Goal: Information Seeking & Learning: Learn about a topic

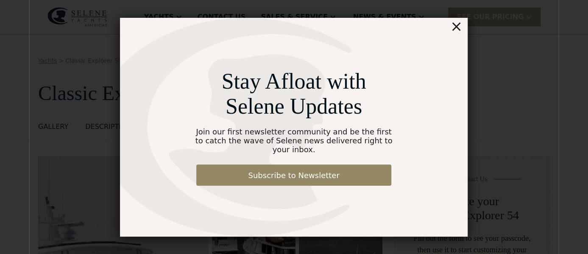
click at [505, 173] on div "Stay Afloat with Selene Updates Join our first newsletter community and be the …" at bounding box center [293, 127] width 529 height 296
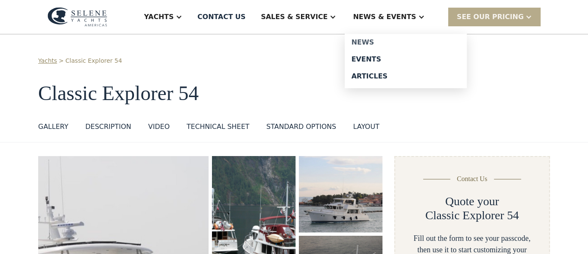
click at [394, 42] on div "News" at bounding box center [405, 42] width 108 height 7
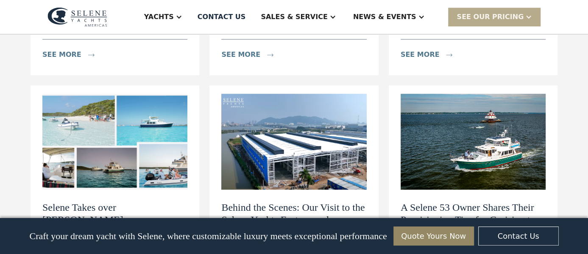
scroll to position [587, 0]
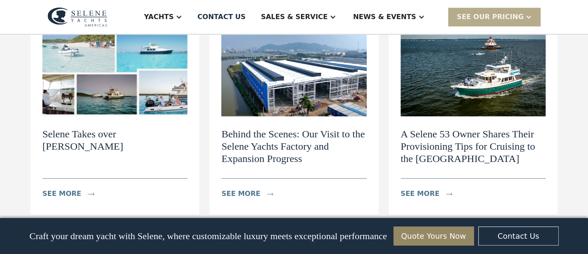
click at [286, 133] on h2 "Behind the Scenes: Our Visit to the Selene Yachts Factory and Expansion Progress" at bounding box center [293, 146] width 145 height 36
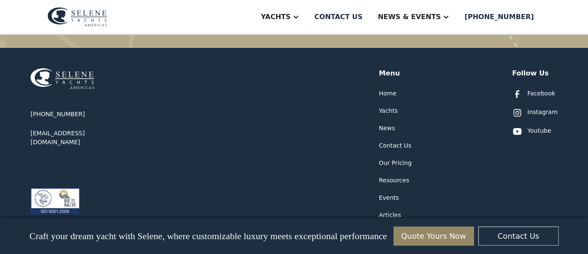
scroll to position [3502, 0]
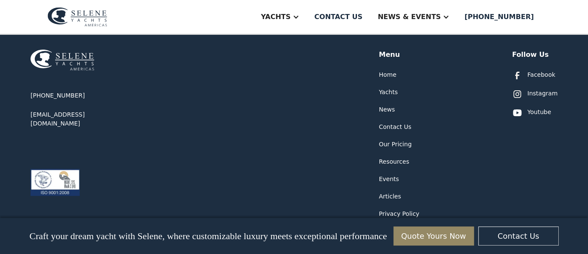
click at [390, 192] on div "Articles" at bounding box center [390, 196] width 22 height 9
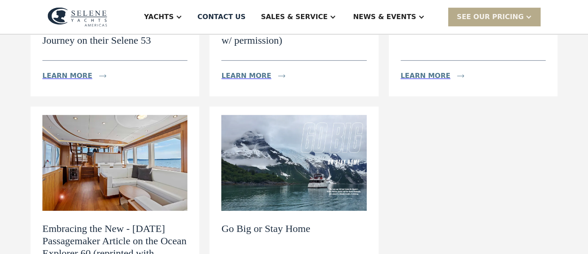
scroll to position [146, 0]
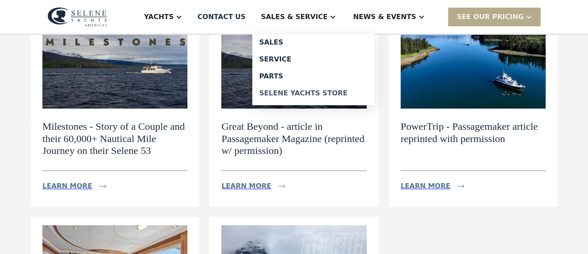
click at [311, 93] on div "Selene Yachts Store" at bounding box center [313, 93] width 108 height 7
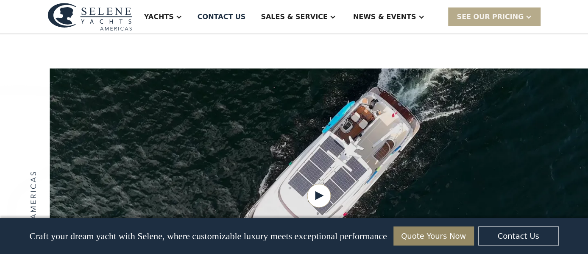
scroll to position [1101, 0]
